Goal: Transaction & Acquisition: Purchase product/service

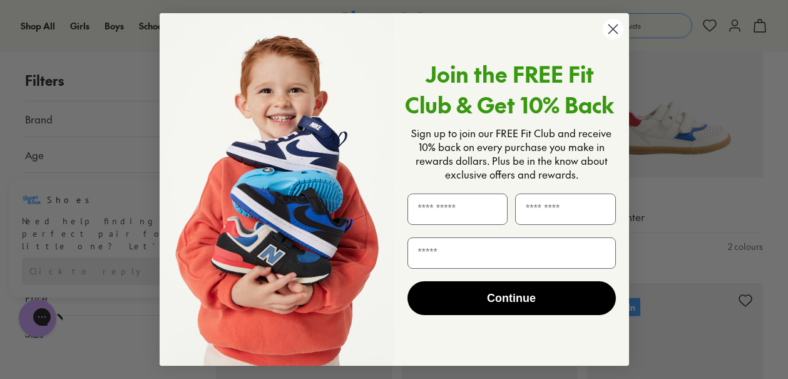
click at [609, 23] on circle "Close dialog" at bounding box center [612, 29] width 21 height 21
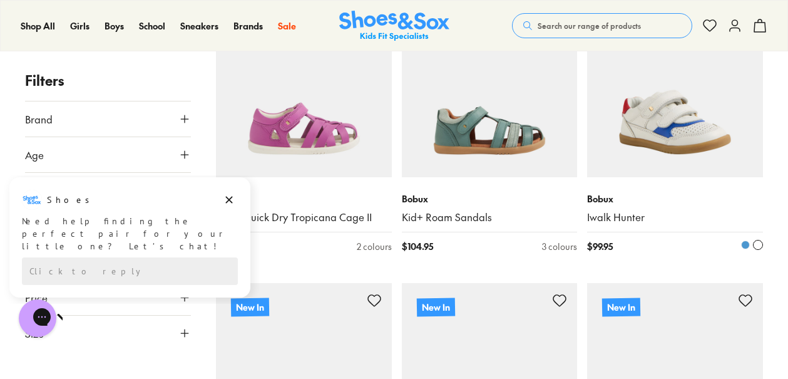
click at [673, 133] on img at bounding box center [675, 90] width 176 height 176
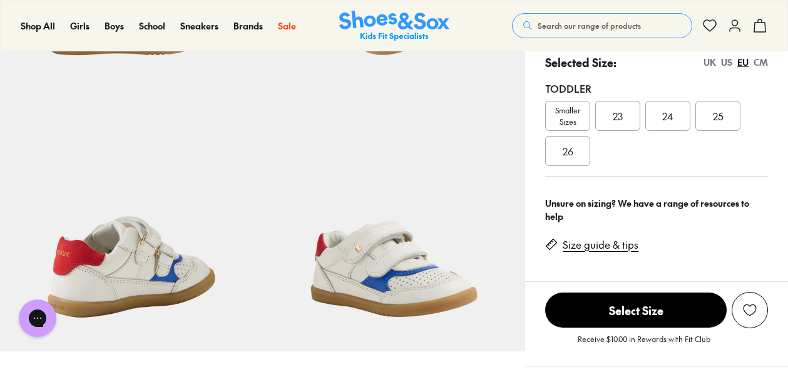
select select "*"
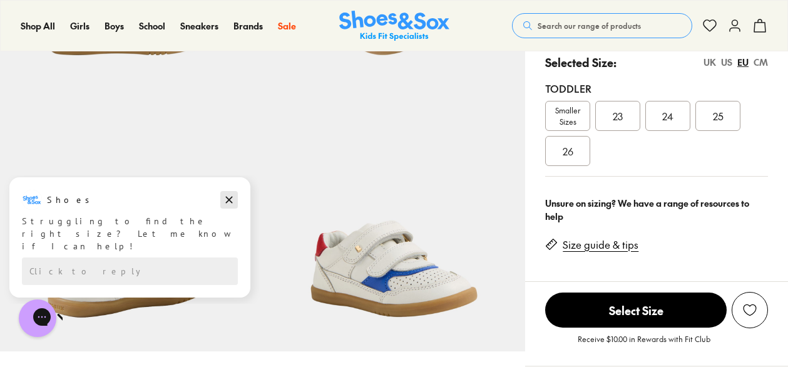
click at [231, 200] on icon "Dismiss campaign" at bounding box center [229, 199] width 13 height 15
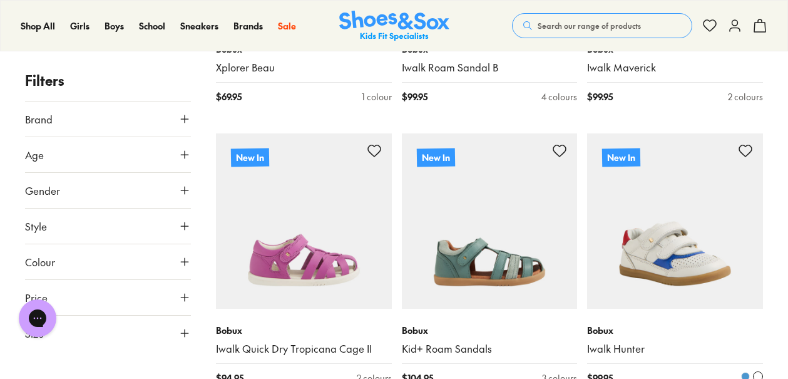
scroll to position [1298, 0]
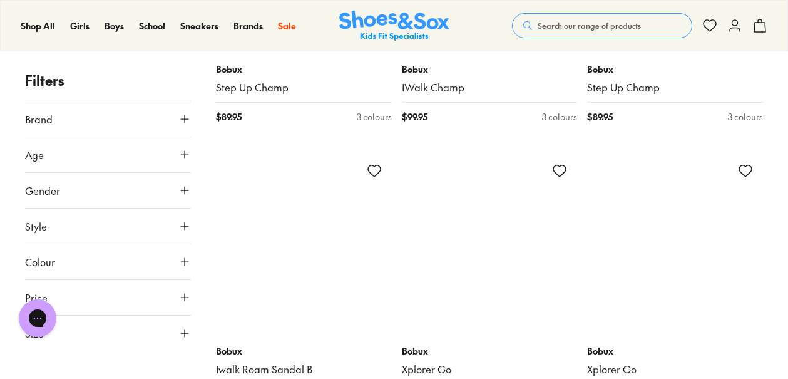
scroll to position [5563, 0]
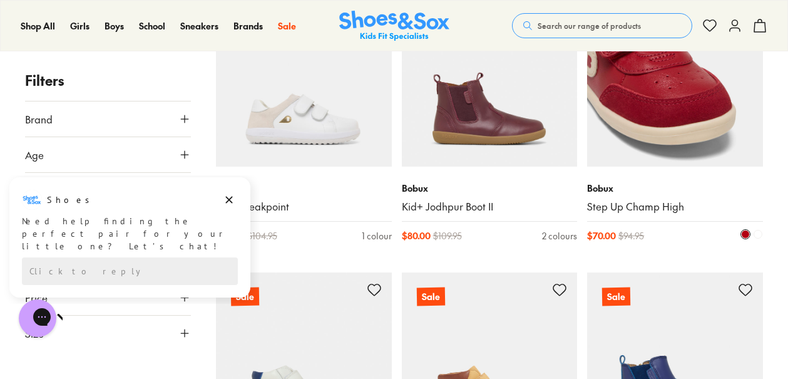
scroll to position [8442, 0]
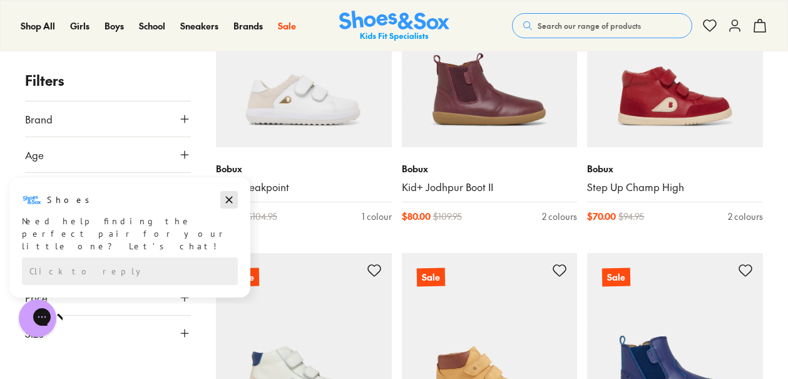
drag, startPoint x: 228, startPoint y: 196, endPoint x: 240, endPoint y: 379, distance: 183.1
click at [228, 196] on icon "Dismiss campaign" at bounding box center [229, 199] width 13 height 15
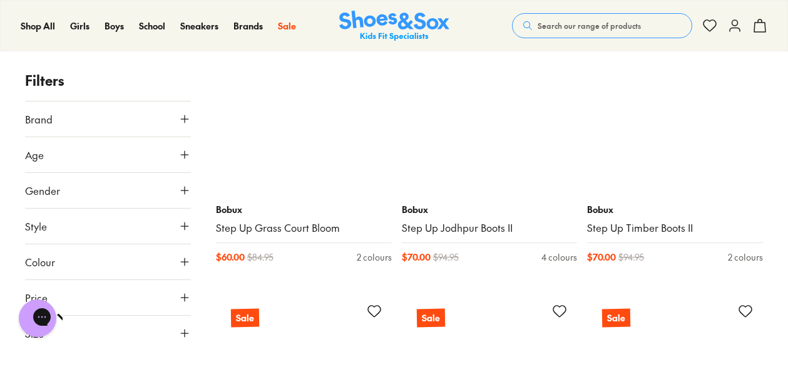
scroll to position [11633, 0]
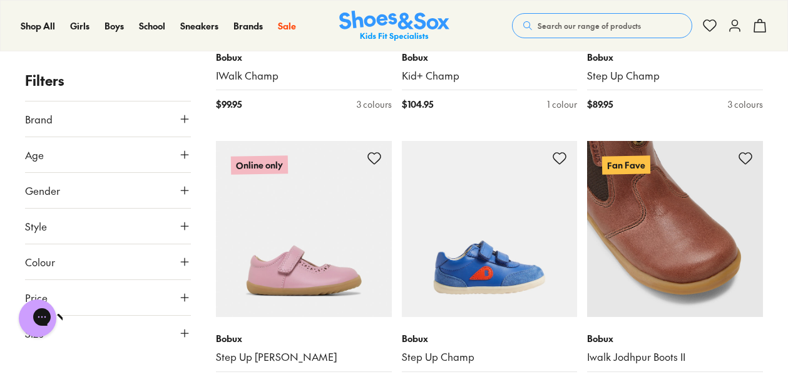
scroll to position [7378, 0]
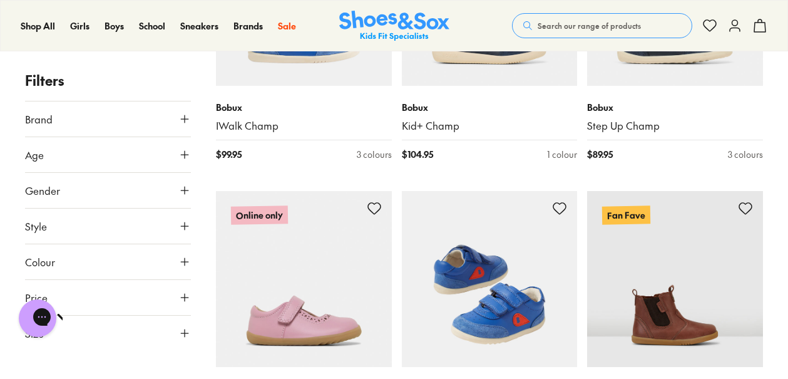
click at [497, 272] on img at bounding box center [490, 279] width 176 height 176
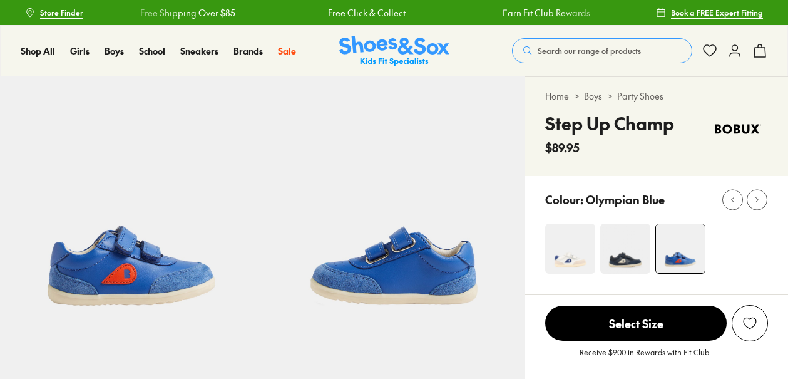
select select "*"
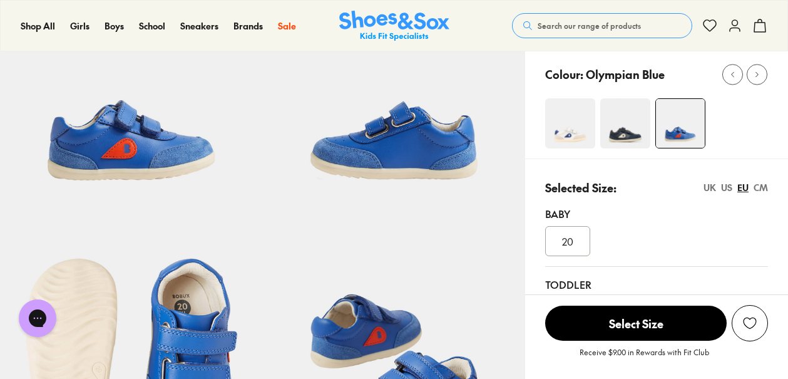
scroll to position [313, 0]
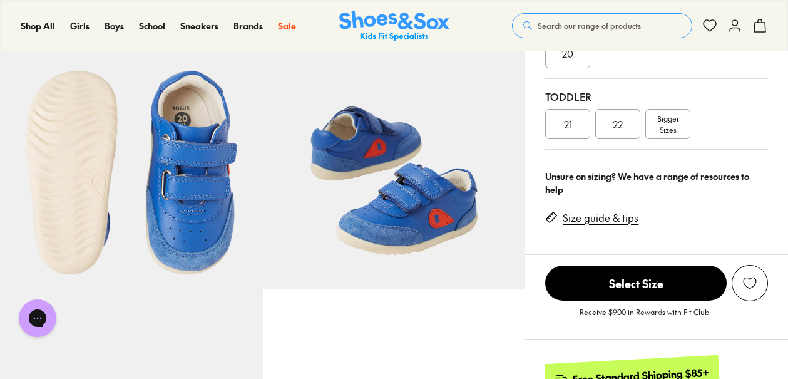
click at [670, 125] on span "Bigger Sizes" at bounding box center [668, 124] width 22 height 23
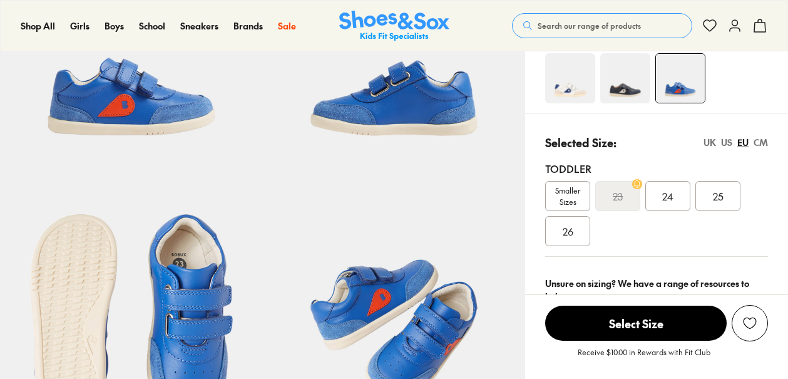
scroll to position [250, 0]
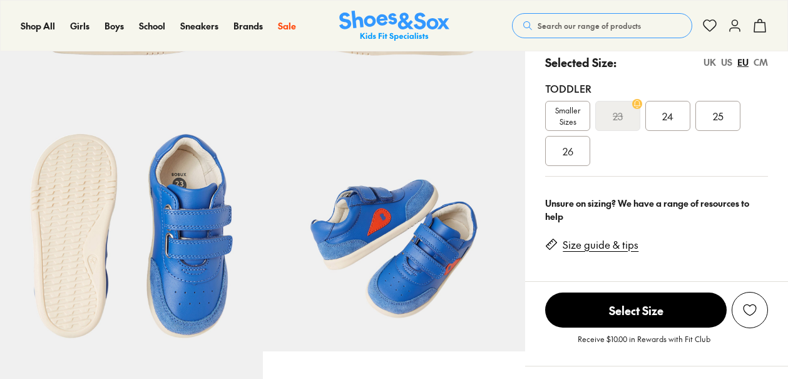
select select "*"
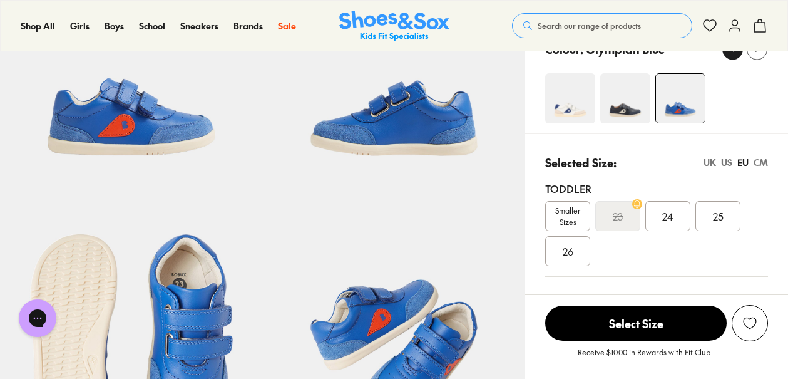
scroll to position [125, 0]
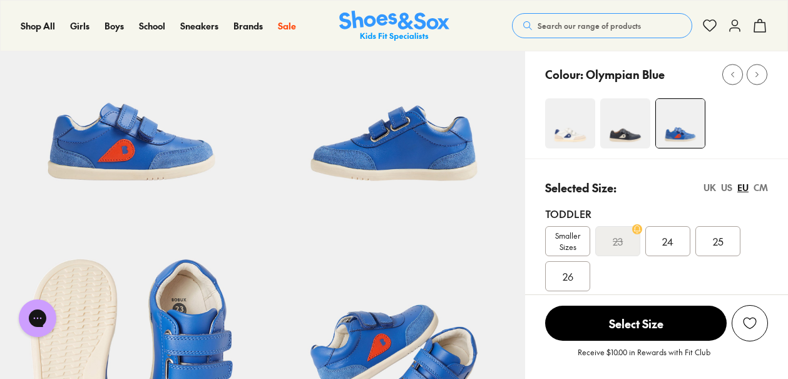
click at [728, 189] on div "US" at bounding box center [726, 187] width 11 height 13
click at [710, 188] on div "UK" at bounding box center [709, 187] width 13 height 13
click at [742, 188] on div "EU" at bounding box center [742, 187] width 11 height 13
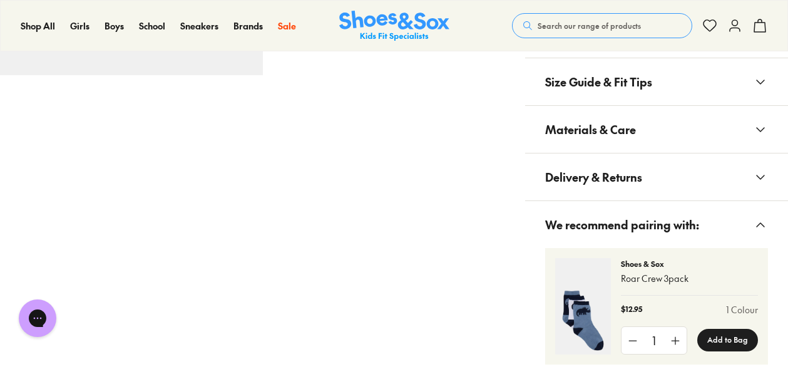
scroll to position [813, 0]
